Goal: Find contact information: Find contact information

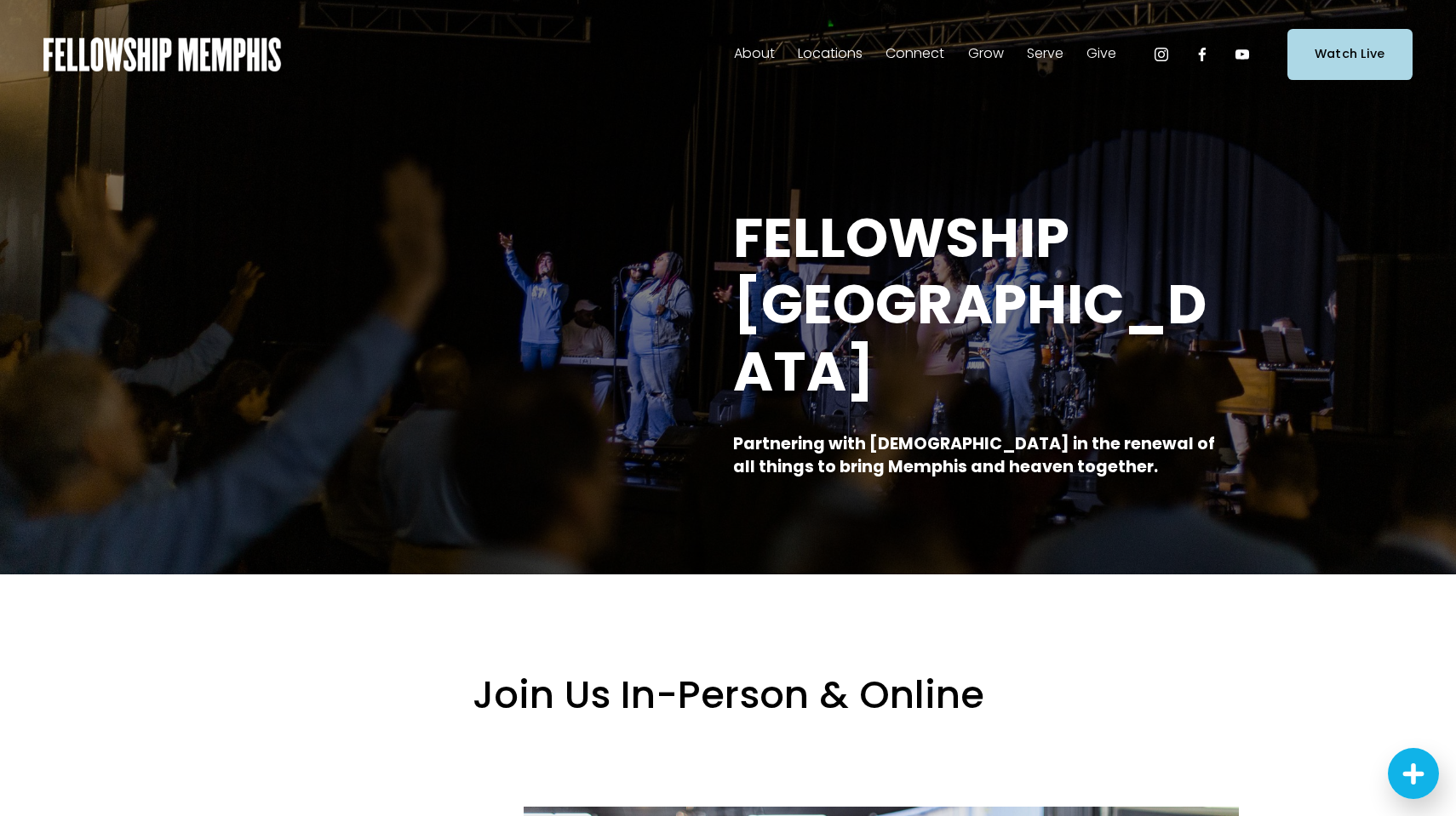
click at [0, 0] on span "Staff" at bounding box center [0, 0] width 0 height 0
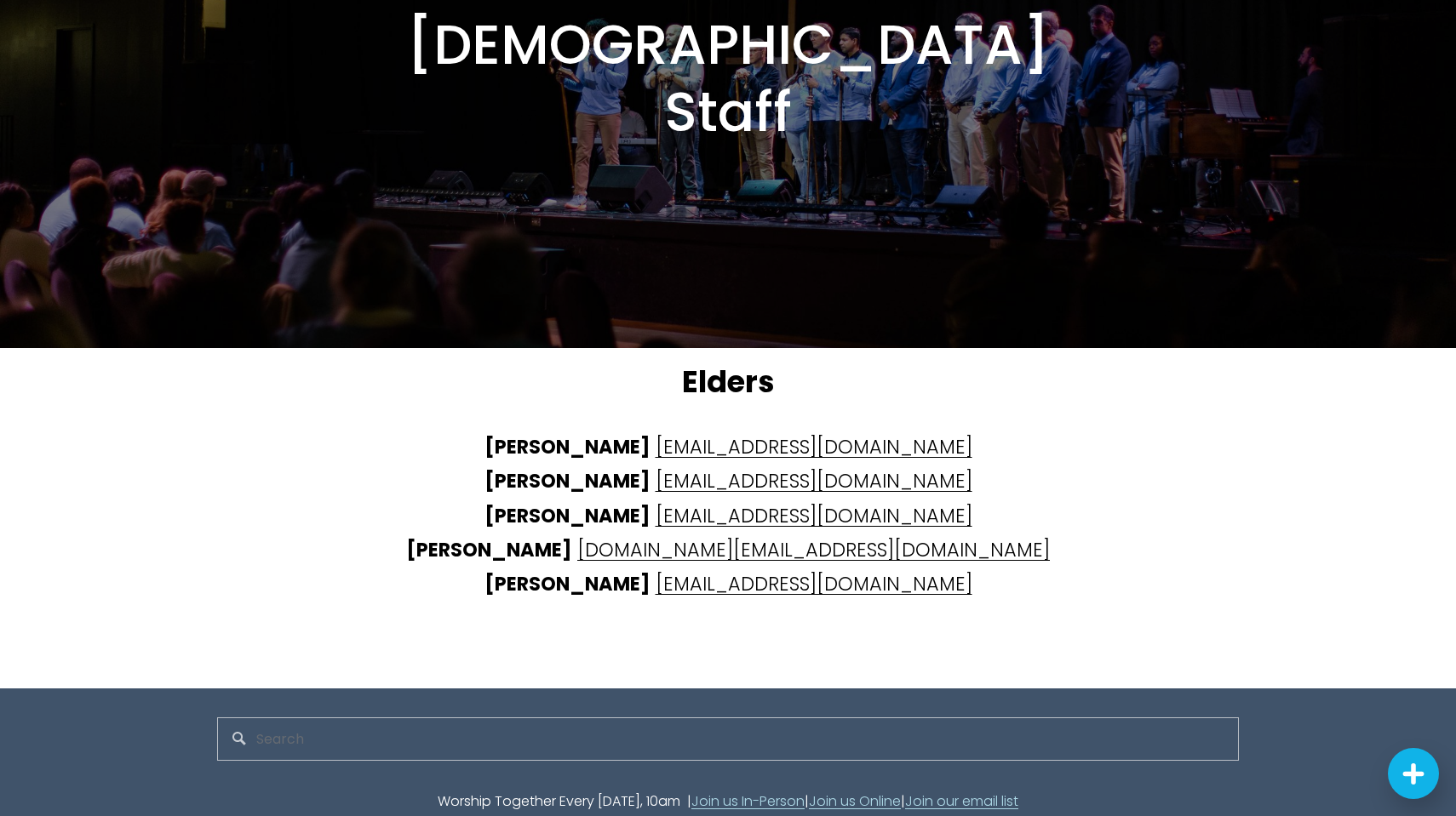
scroll to position [4092, 0]
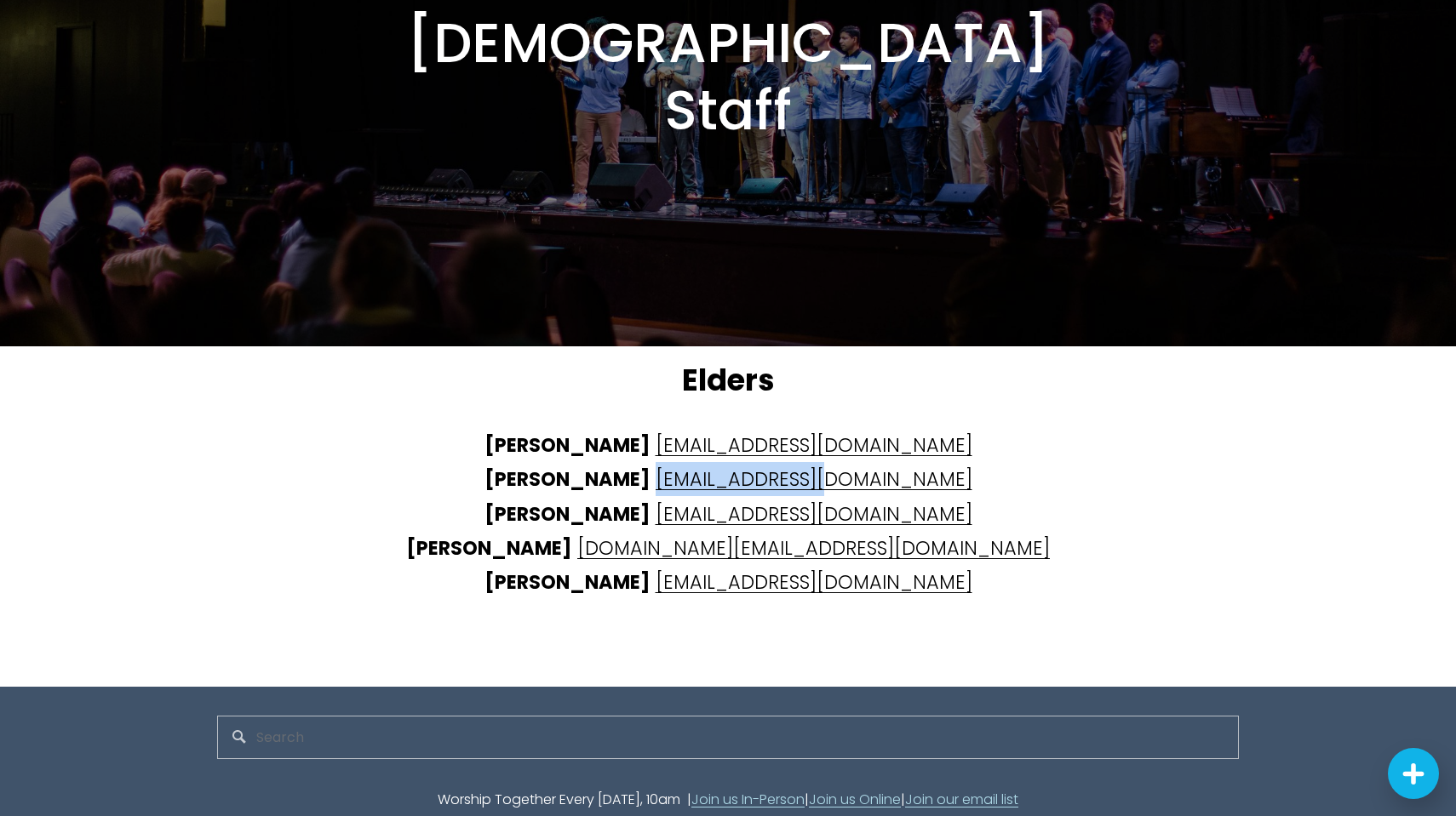
drag, startPoint x: 907, startPoint y: 443, endPoint x: 709, endPoint y: 456, distance: 198.4
click at [709, 456] on p "Aaron Shafer airshafer@gmail.com Finny Mathew mfinny@gmail.com Bruce Hillyer hi…" at bounding box center [727, 514] width 766 height 172
copy p "mfinny@gmail.com"
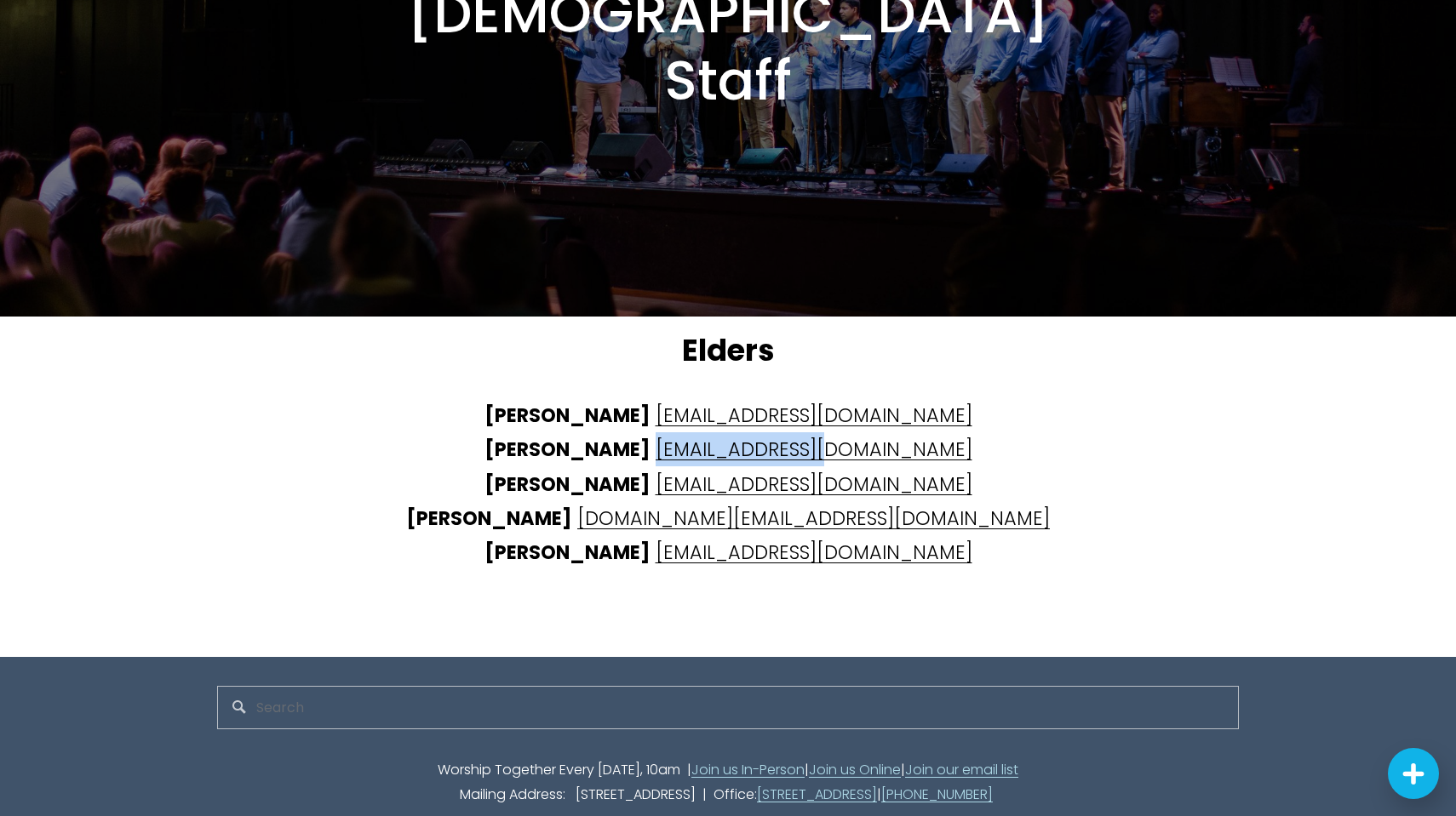
scroll to position [4121, 0]
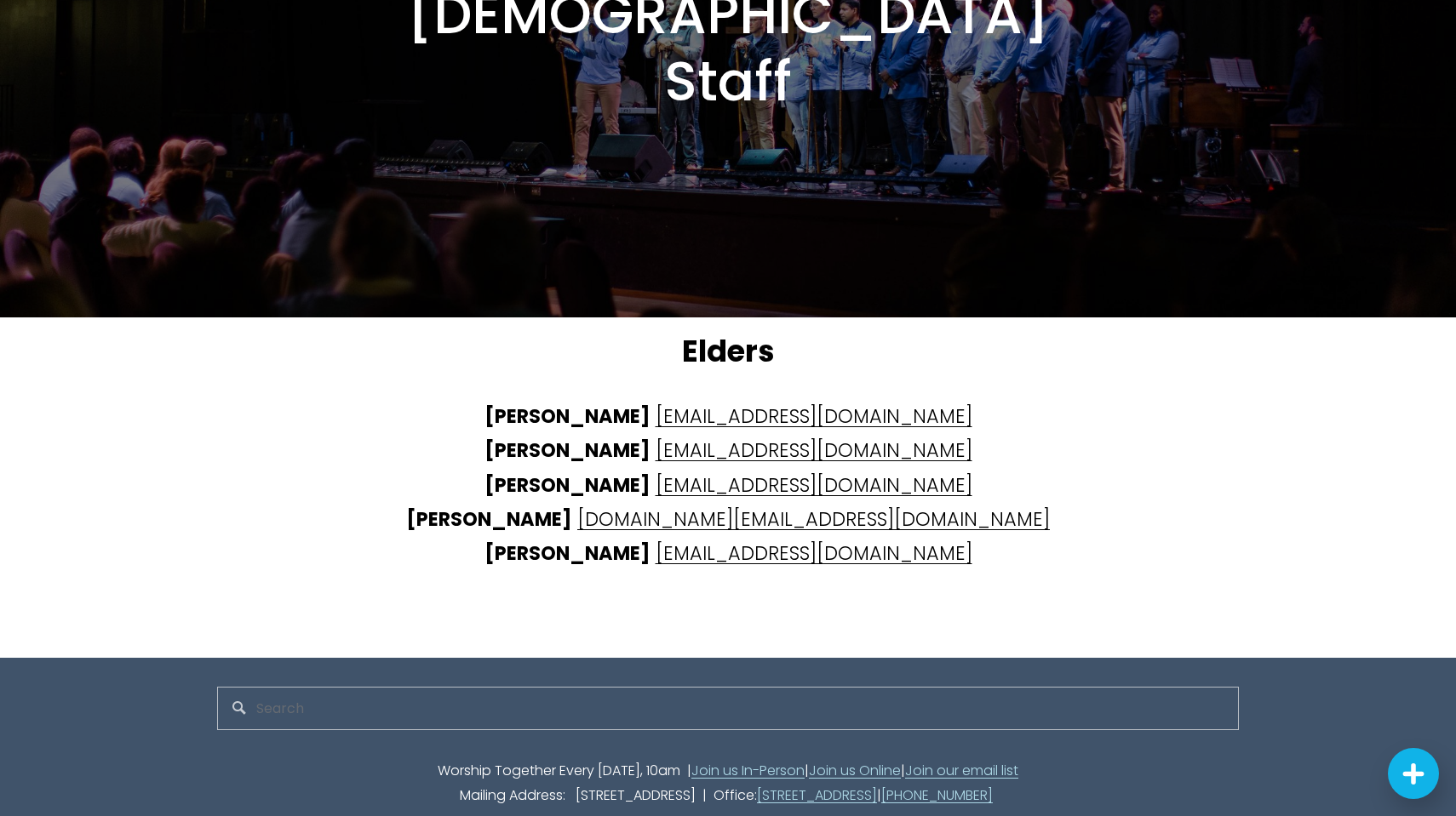
click at [1081, 467] on p "Aaron Shafer airshafer@gmail.com Finny Mathew mfinny@gmail.com Bruce Hillyer hi…" at bounding box center [727, 485] width 766 height 172
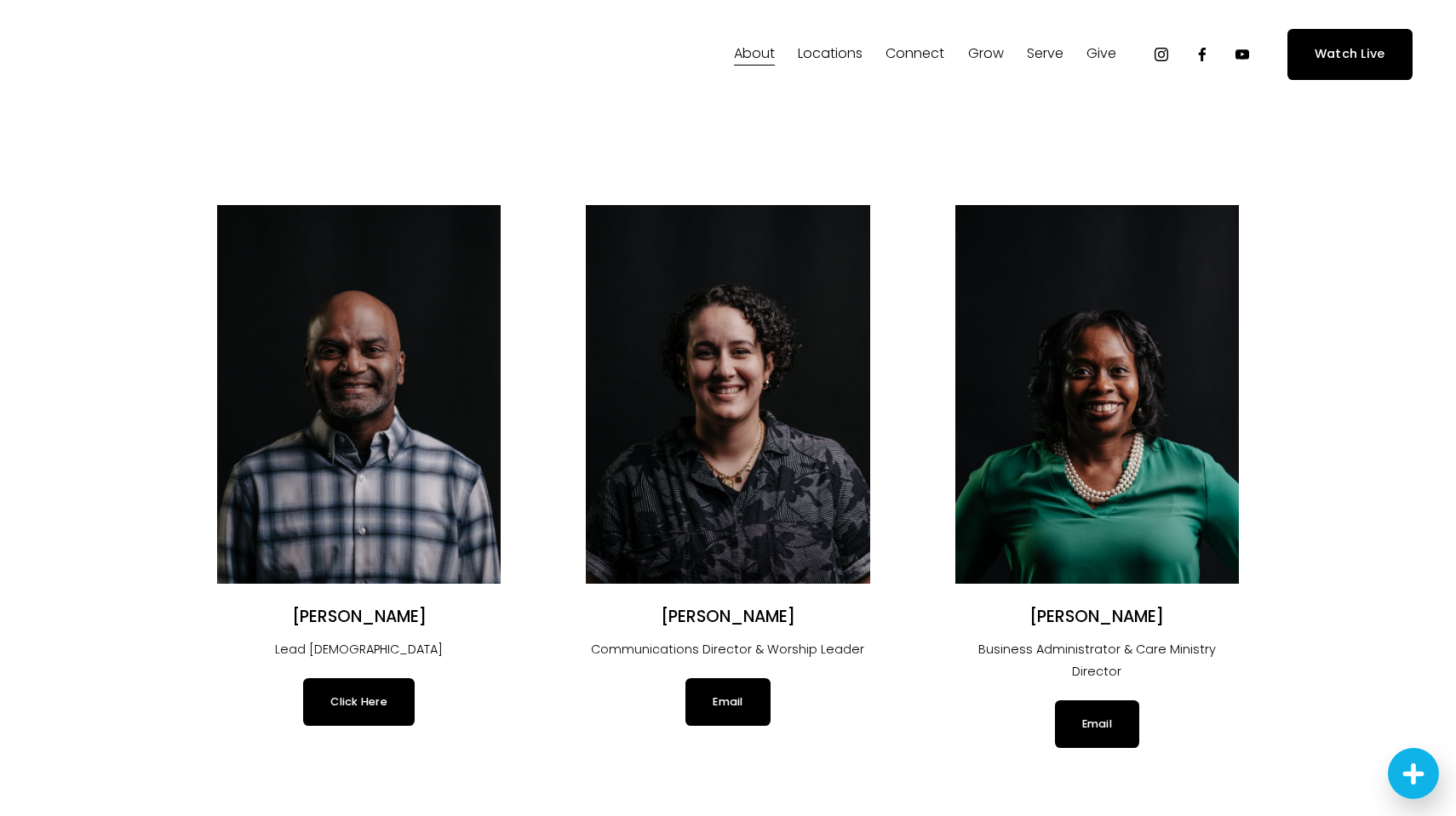
scroll to position [0, 0]
click at [133, 56] on img at bounding box center [162, 55] width 238 height 34
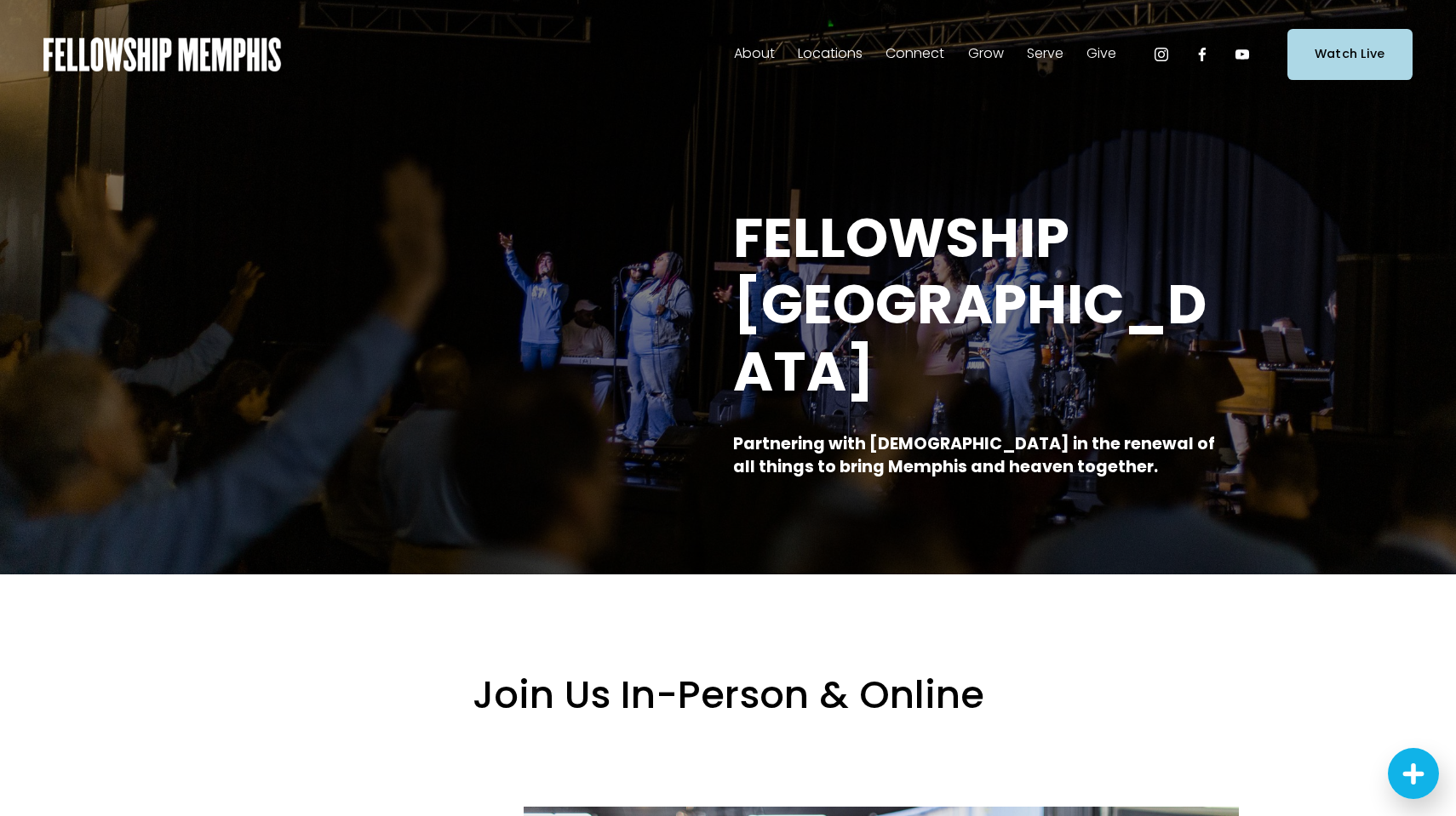
click at [840, 56] on span "Locations" at bounding box center [829, 54] width 64 height 25
click at [0, 0] on span "In-Person" at bounding box center [0, 0] width 0 height 0
